Goal: Feedback & Contribution: Submit feedback/report problem

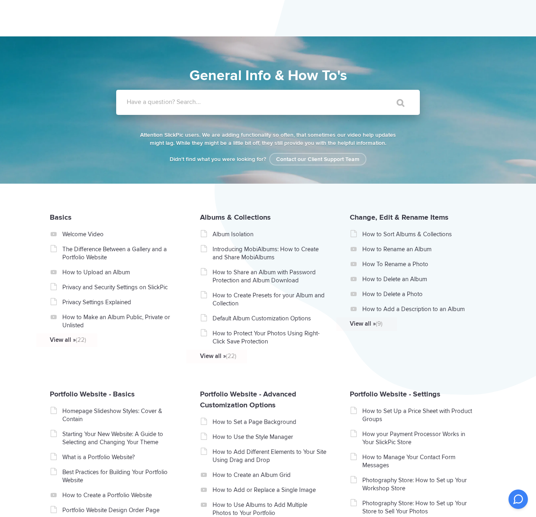
click at [155, 104] on label "Have a question? Search..." at bounding box center [279, 102] width 304 height 8
click at [155, 104] on input "Have a question? Search..." at bounding box center [251, 102] width 270 height 25
click at [153, 102] on label "Have a question? Search..." at bounding box center [279, 102] width 304 height 8
click at [153, 102] on input "Have a question? Search..." at bounding box center [251, 102] width 270 height 25
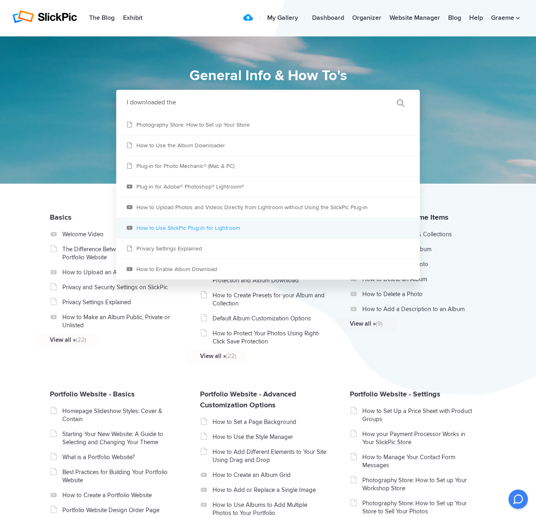
type input "I downloaded the"
click at [236, 227] on link "How to Use SlickPic Plug-in for Lightroom" at bounding box center [268, 228] width 304 height 20
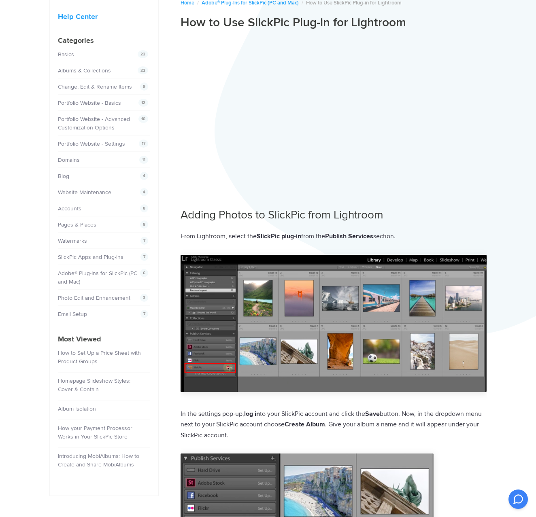
scroll to position [61, 0]
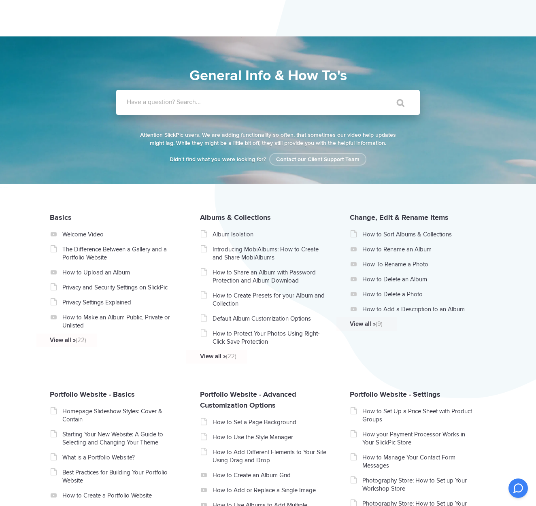
scroll to position [2, 0]
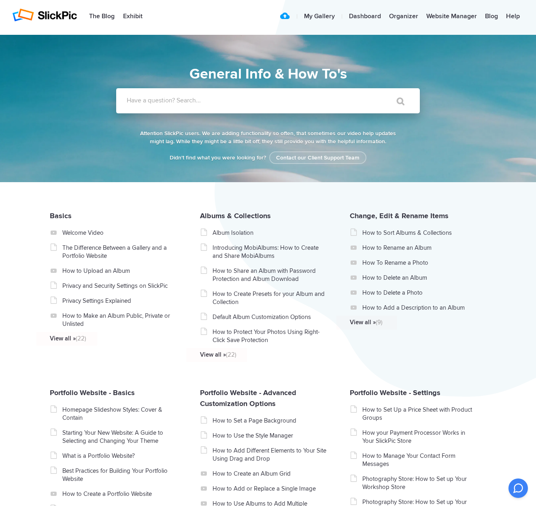
click at [167, 101] on label "Have a question? Search..." at bounding box center [279, 100] width 304 height 8
click at [167, 101] on input "Have a question? Search..." at bounding box center [251, 100] width 270 height 25
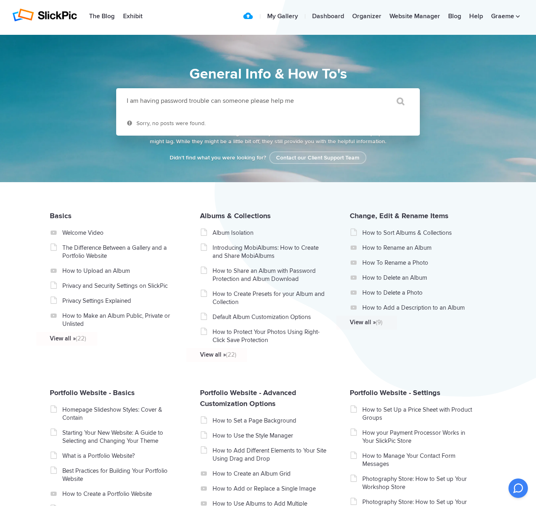
type input "I am having password trouble can someone please help me"
click at [397, 101] on input "" at bounding box center [397, 100] width 34 height 19
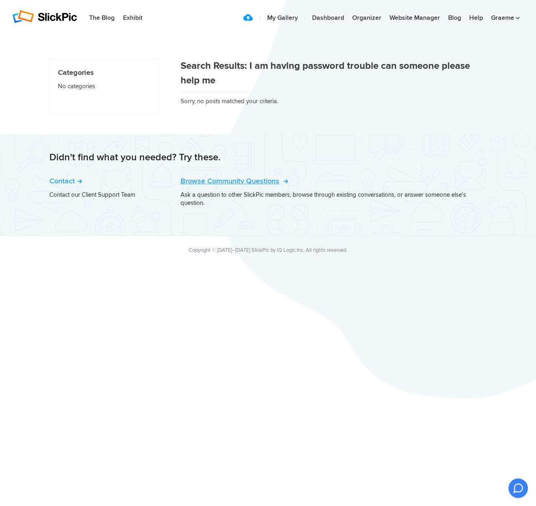
click at [194, 180] on link "Browse Community Questions" at bounding box center [233, 180] width 106 height 9
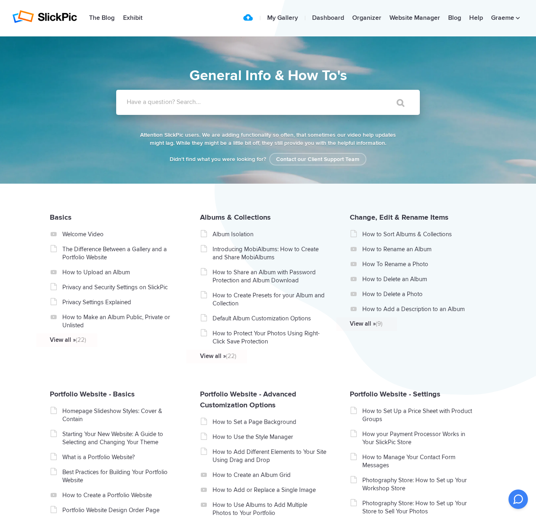
click at [154, 98] on label "Have a question? Search..." at bounding box center [279, 102] width 304 height 8
click at [154, 98] on input "Have a question? Search..." at bounding box center [251, 102] width 270 height 25
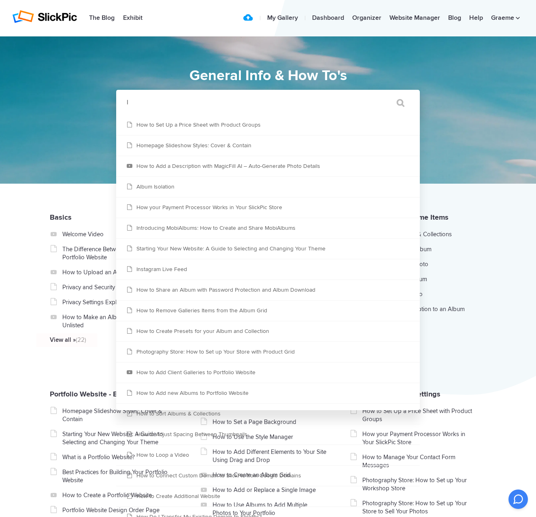
type input "I"
click at [28, 84] on section "General Info & How To's General Info & How To's Didn't find what you were looki…" at bounding box center [268, 109] width 536 height 147
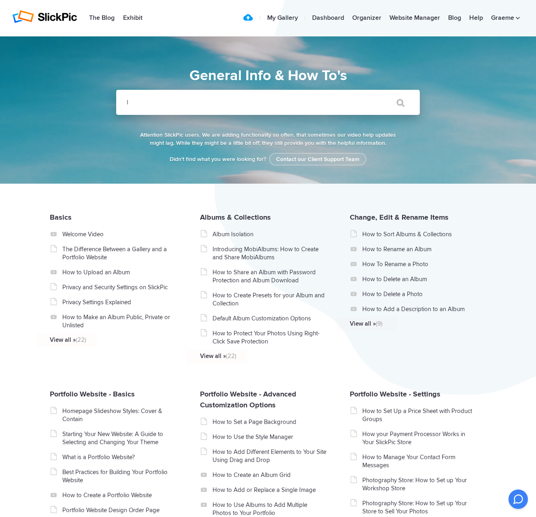
click at [48, 18] on img at bounding box center [44, 16] width 65 height 13
click at [195, 2] on header "The Blog Exhibit Upload | My Gallery | Dashboard Organizer Website Manager Blog…" at bounding box center [268, 17] width 536 height 34
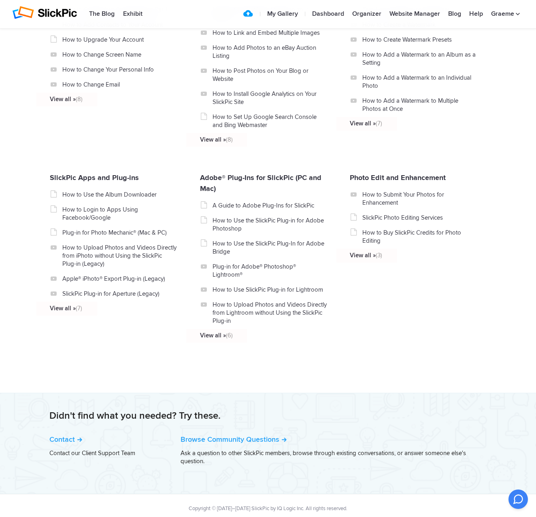
scroll to position [763, 0]
click at [65, 436] on link "Contact" at bounding box center [65, 439] width 33 height 9
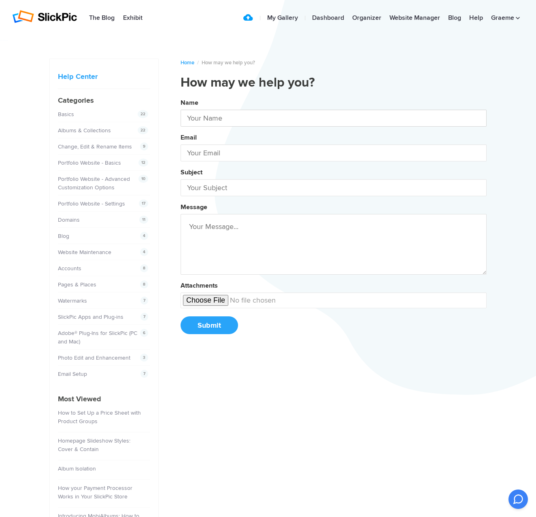
type input "[PERSON_NAME]"
type input "[EMAIL_ADDRESS][DOMAIN_NAME]"
click at [222, 191] on input "text" at bounding box center [333, 187] width 306 height 17
click at [333, 220] on button "Name [PERSON_NAME] Email [EMAIL_ADDRESS][DOMAIN_NAME] Subject THe Message Attac…" at bounding box center [333, 219] width 306 height 247
click at [333, 220] on button "Name [PERSON_NAME] Email [EMAIL_ADDRESS][DOMAIN_NAME] Subject The slickpic Mess…" at bounding box center [333, 219] width 306 height 247
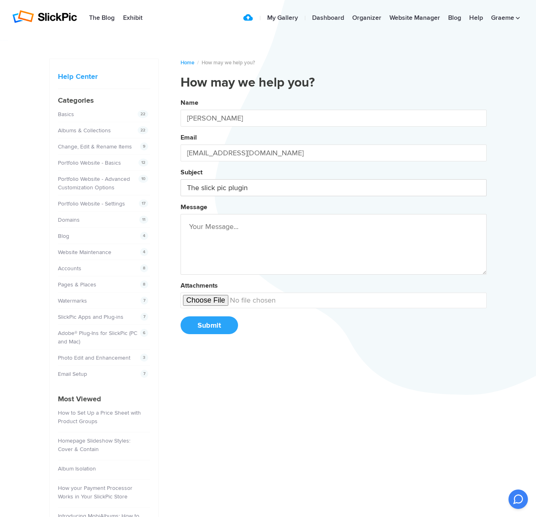
click at [333, 220] on button "Name [PERSON_NAME] Email [EMAIL_ADDRESS][DOMAIN_NAME] Subject The slick pic plu…" at bounding box center [333, 219] width 306 height 247
type input "The slick pic plugin"
click at [206, 230] on textarea at bounding box center [333, 244] width 306 height 61
click at [333, 220] on button "Name [PERSON_NAME] Email [EMAIL_ADDRESS][DOMAIN_NAME] Subject The slick pic plu…" at bounding box center [333, 219] width 306 height 247
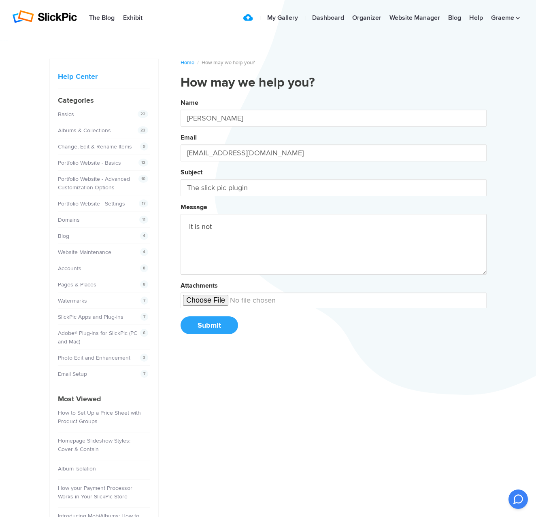
click at [333, 220] on button "Name [PERSON_NAME] Email [EMAIL_ADDRESS][DOMAIN_NAME] Subject The slick pic plu…" at bounding box center [333, 219] width 306 height 247
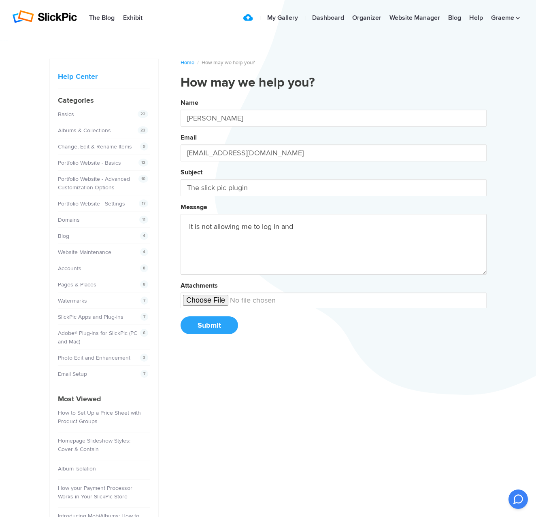
click at [333, 220] on button "Name [PERSON_NAME] Email [EMAIL_ADDRESS][DOMAIN_NAME] Subject The slick pic plu…" at bounding box center [333, 219] width 306 height 247
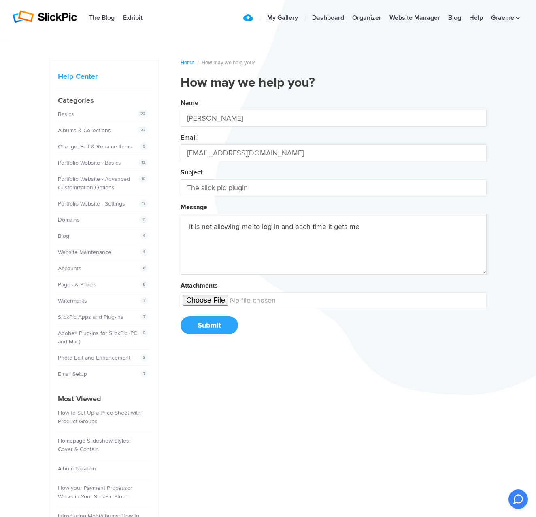
click at [333, 220] on button "Name [PERSON_NAME] Email [EMAIL_ADDRESS][DOMAIN_NAME] Subject The slick pic plu…" at bounding box center [333, 219] width 306 height 247
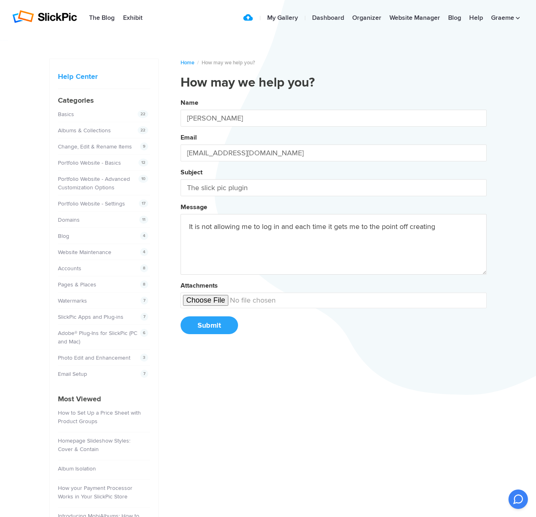
click at [333, 220] on button "Name [PERSON_NAME] Email [EMAIL_ADDRESS][DOMAIN_NAME] Subject The slick pic plu…" at bounding box center [333, 219] width 306 height 247
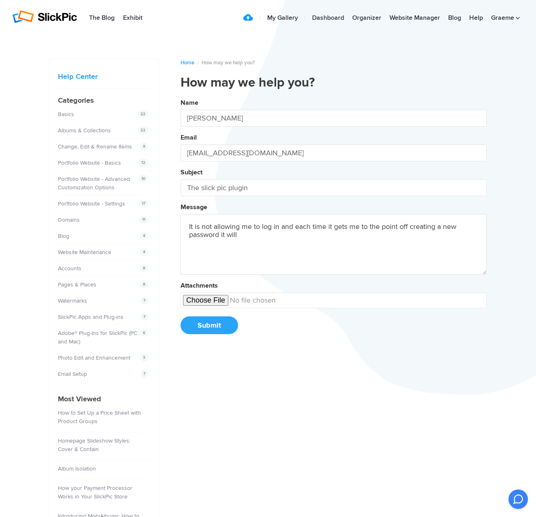
click at [333, 220] on button "Name [PERSON_NAME] Email [EMAIL_ADDRESS][DOMAIN_NAME] Subject The slick pic plu…" at bounding box center [333, 219] width 306 height 247
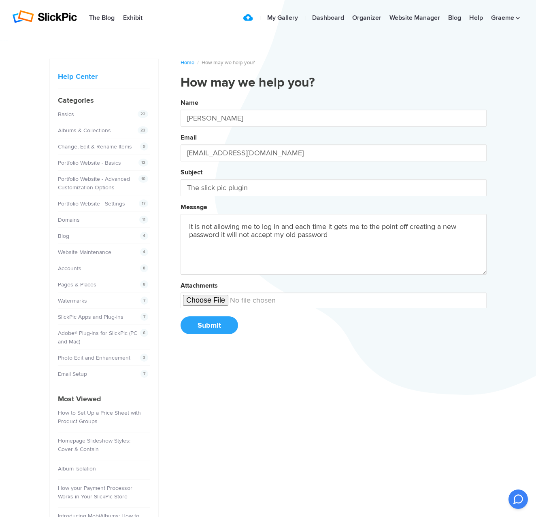
click at [333, 220] on button "Name [PERSON_NAME] Email [EMAIL_ADDRESS][DOMAIN_NAME] Subject The slick pic plu…" at bounding box center [333, 219] width 306 height 247
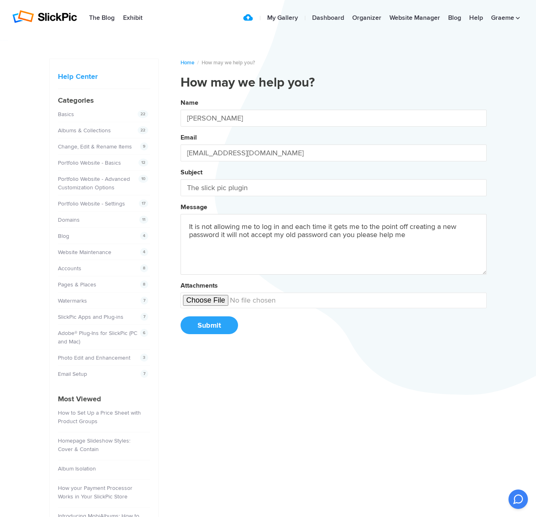
type textarea "It is not allowing me to log in and each time it gets me to the point off creat…"
click at [210, 330] on button "Submit" at bounding box center [208, 325] width 57 height 18
